Goal: Task Accomplishment & Management: Complete application form

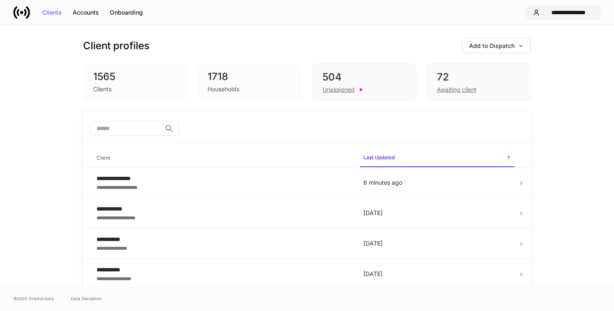
click at [562, 10] on div "**********" at bounding box center [568, 13] width 51 height 6
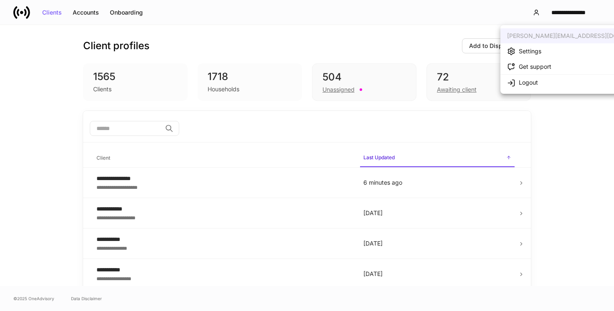
click at [550, 51] on li "Settings" at bounding box center [581, 50] width 162 height 15
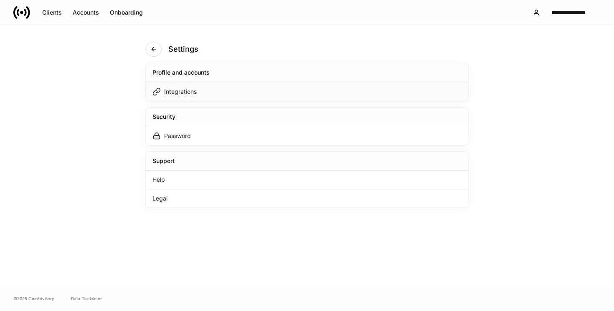
click at [318, 88] on div "Integrations" at bounding box center [307, 91] width 322 height 19
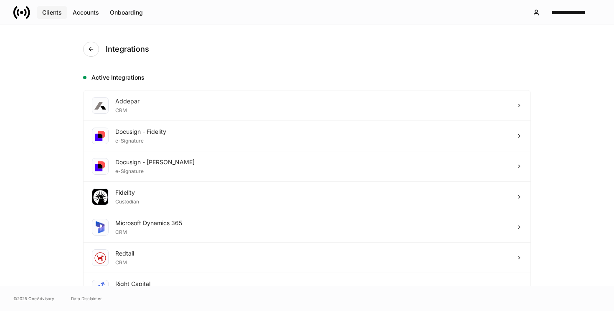
click at [47, 14] on div "Clients" at bounding box center [52, 13] width 20 height 6
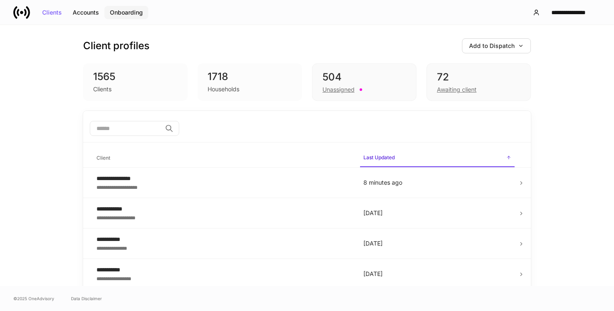
click at [116, 14] on div "Onboarding" at bounding box center [126, 13] width 33 height 6
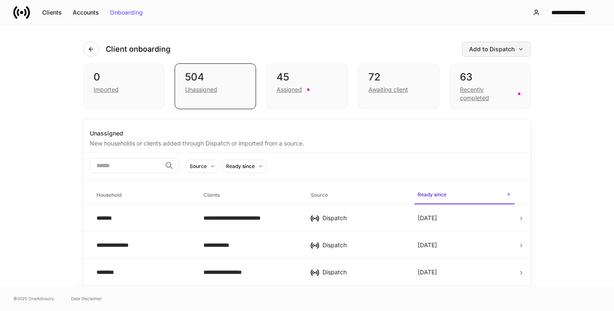
click at [488, 53] on button "Add to Dispatch" at bounding box center [496, 49] width 69 height 15
click at [426, 53] on div at bounding box center [307, 155] width 614 height 311
click at [91, 13] on div "Accounts" at bounding box center [86, 13] width 26 height 6
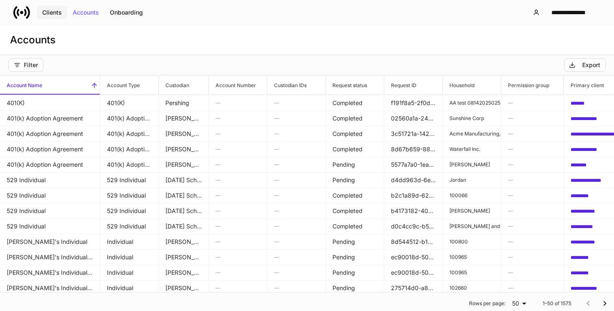
click at [49, 11] on div "Clients" at bounding box center [52, 13] width 20 height 6
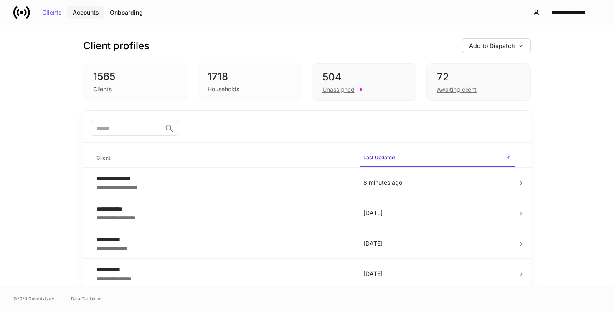
click at [87, 13] on div "Accounts" at bounding box center [86, 13] width 26 height 6
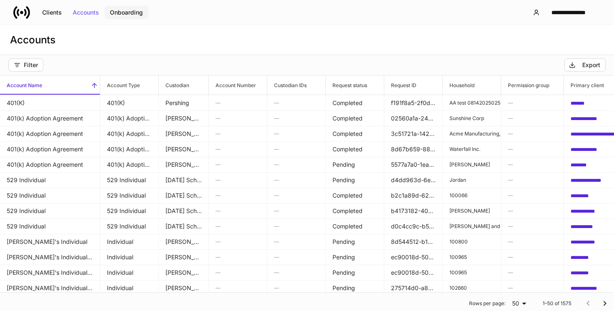
click at [126, 12] on div "Onboarding" at bounding box center [126, 13] width 33 height 6
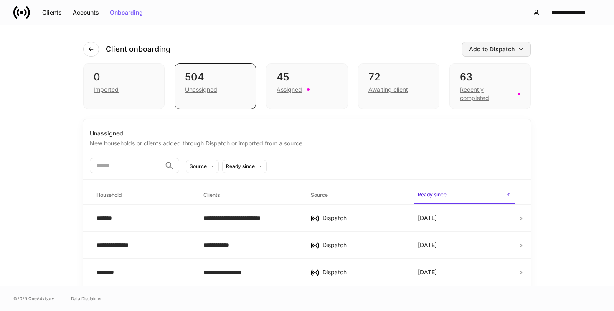
click at [516, 46] on div "Add to Dispatch" at bounding box center [496, 49] width 55 height 6
click at [480, 70] on div "Add clients manually" at bounding box center [477, 73] width 57 height 8
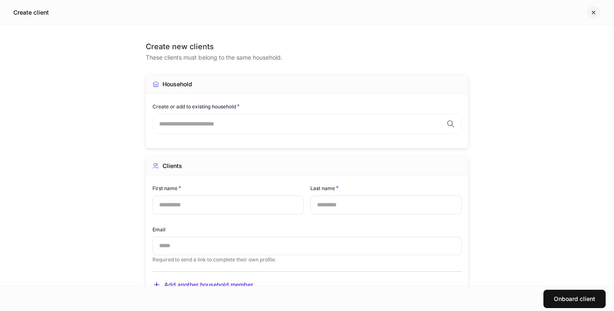
click at [591, 13] on icon "button" at bounding box center [593, 12] width 7 height 7
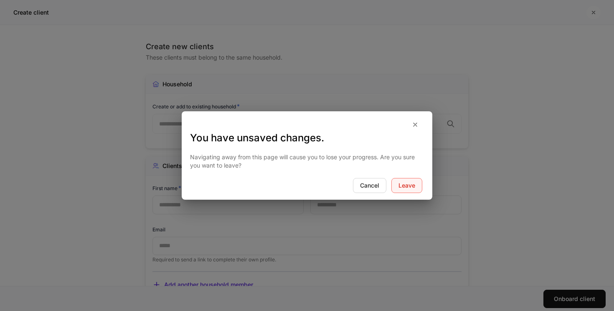
click at [406, 181] on button "Leave" at bounding box center [406, 185] width 31 height 15
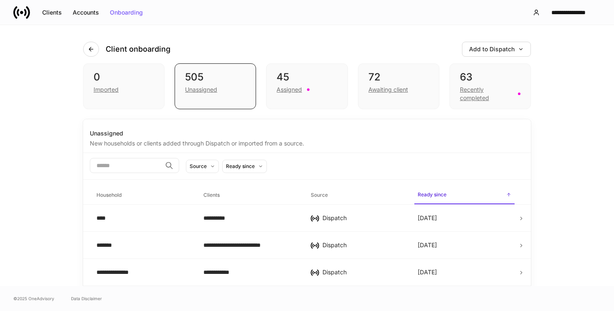
scroll to position [0, 0]
